Goal: Task Accomplishment & Management: Use online tool/utility

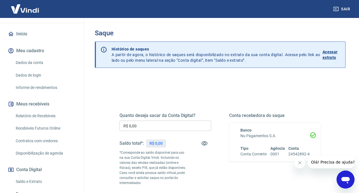
scroll to position [50, 0]
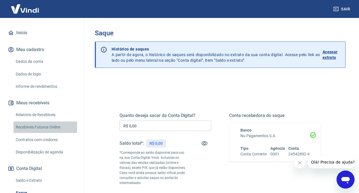
click at [44, 121] on link "Recebíveis Futuros Online" at bounding box center [45, 126] width 64 height 11
